Goal: Navigation & Orientation: Find specific page/section

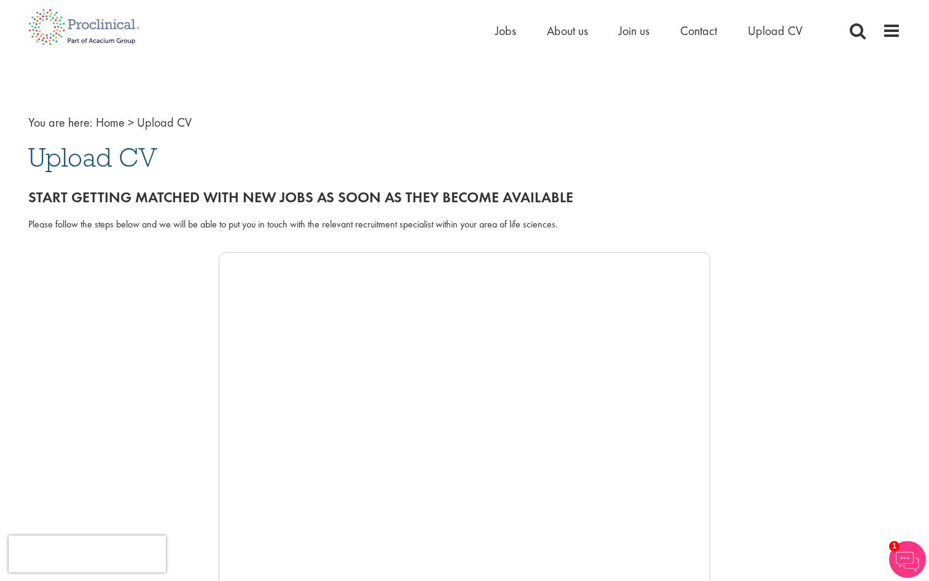
click at [912, 562] on img at bounding box center [907, 559] width 37 height 37
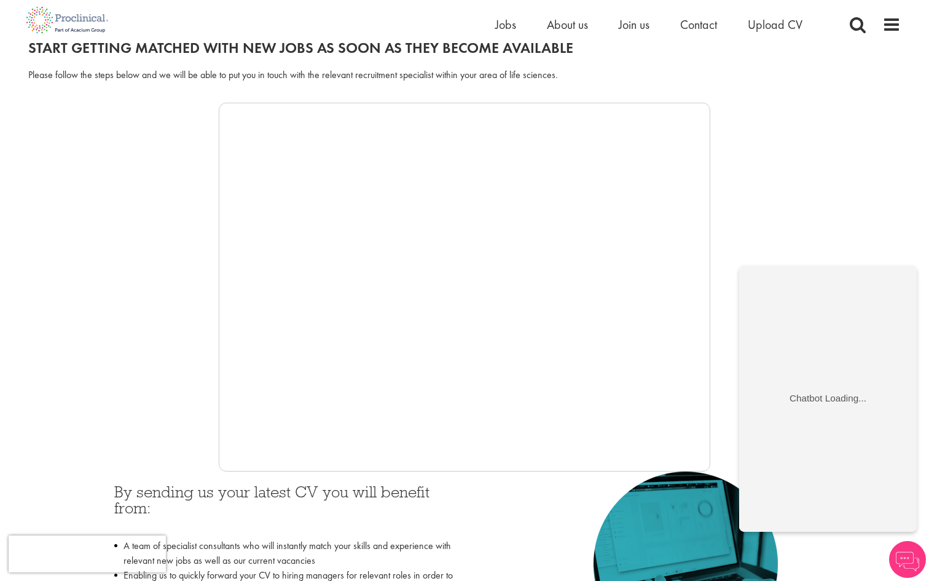
scroll to position [152, 0]
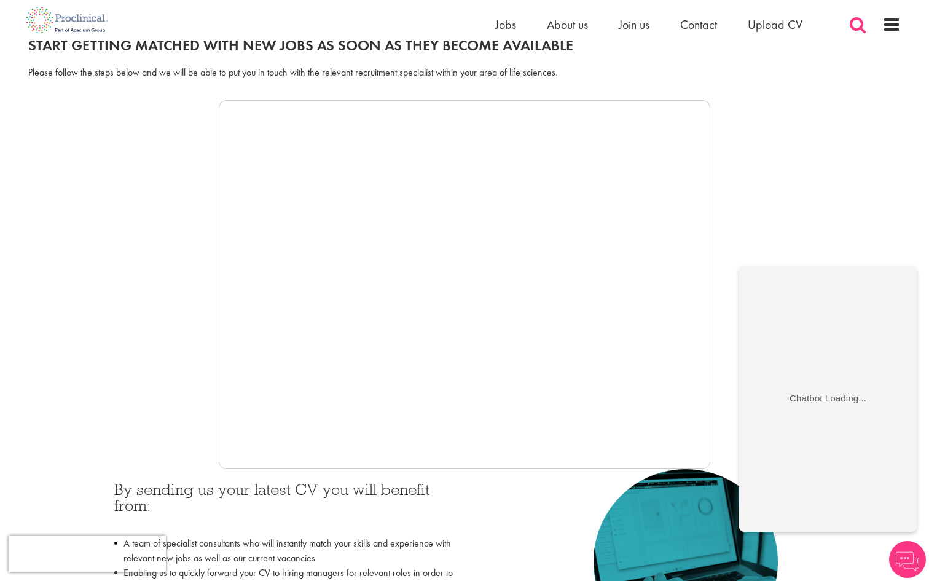
click at [854, 25] on span at bounding box center [857, 24] width 18 height 18
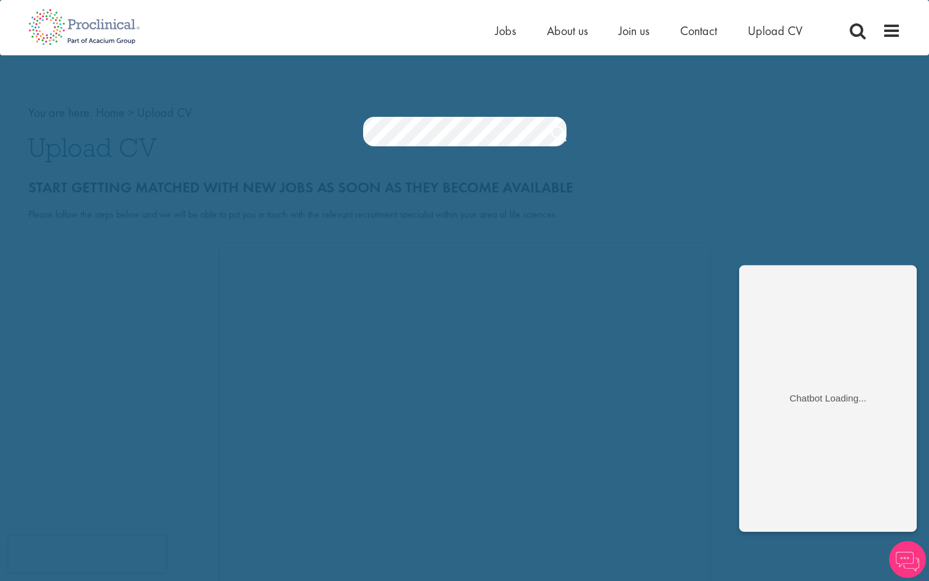
scroll to position [0, 0]
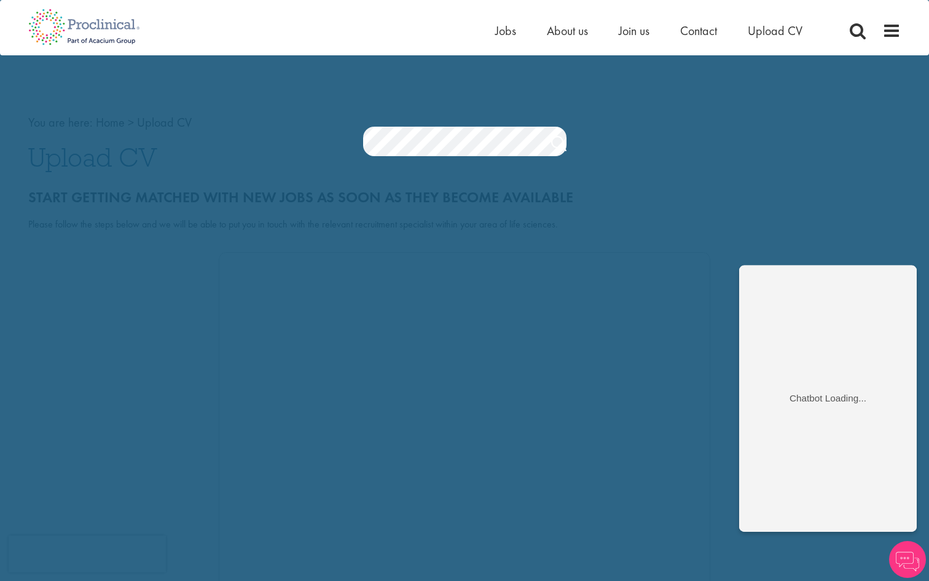
click at [916, 26] on div "Home Jobs About us Join us Contact Upload CV" at bounding box center [464, 23] width 929 height 46
click at [890, 36] on span at bounding box center [891, 31] width 18 height 18
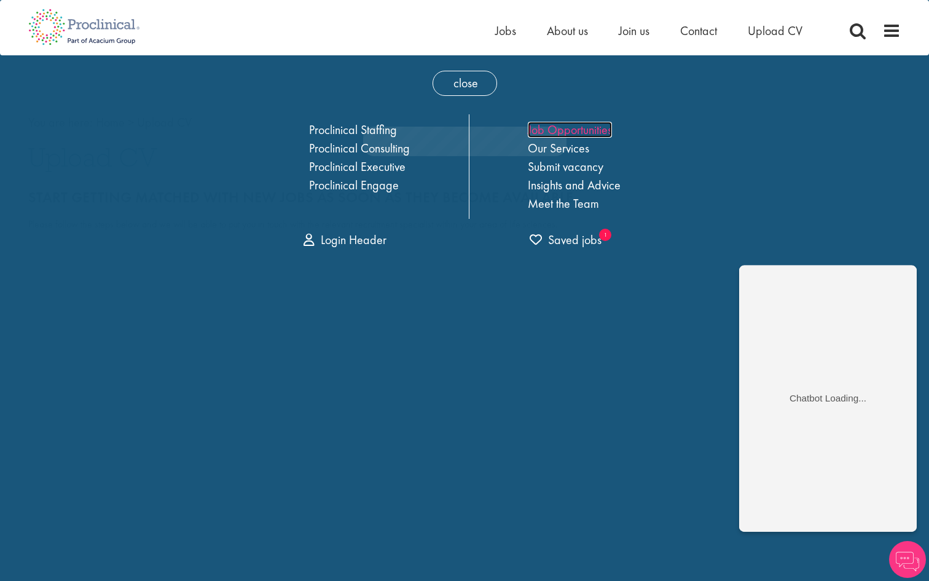
click at [570, 133] on link "Job Opportunities" at bounding box center [570, 130] width 84 height 16
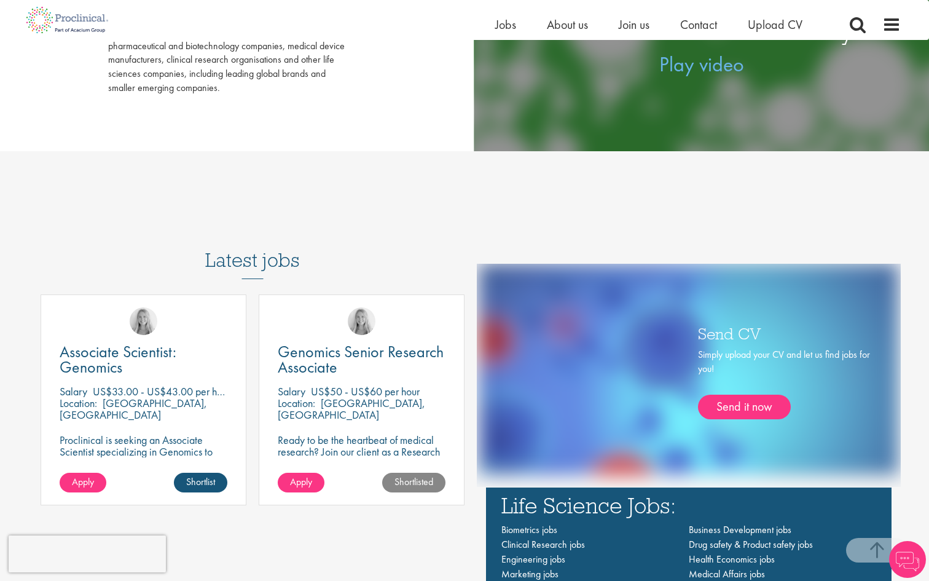
scroll to position [859, 0]
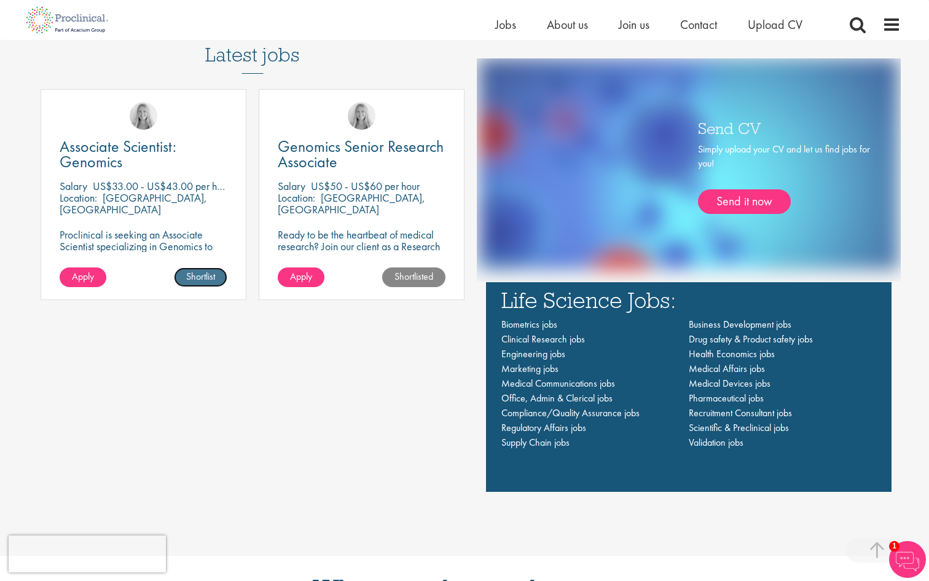
click at [218, 283] on link "Shortlist" at bounding box center [200, 277] width 53 height 20
